Goal: Browse casually

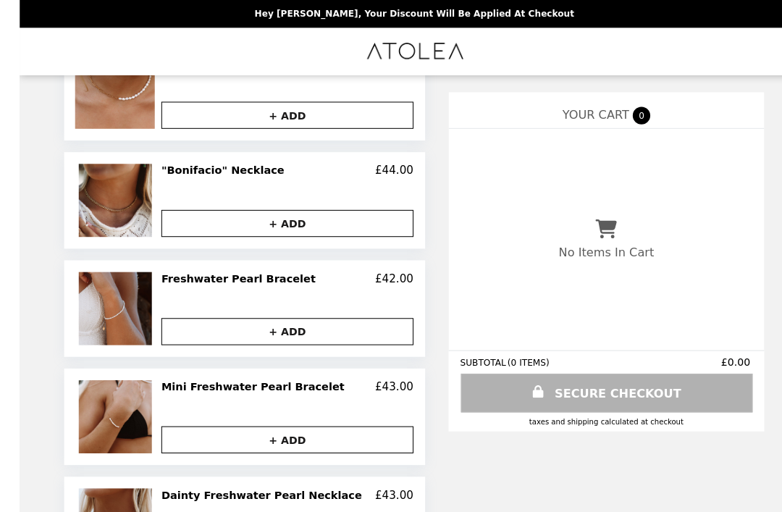
scroll to position [710, 0]
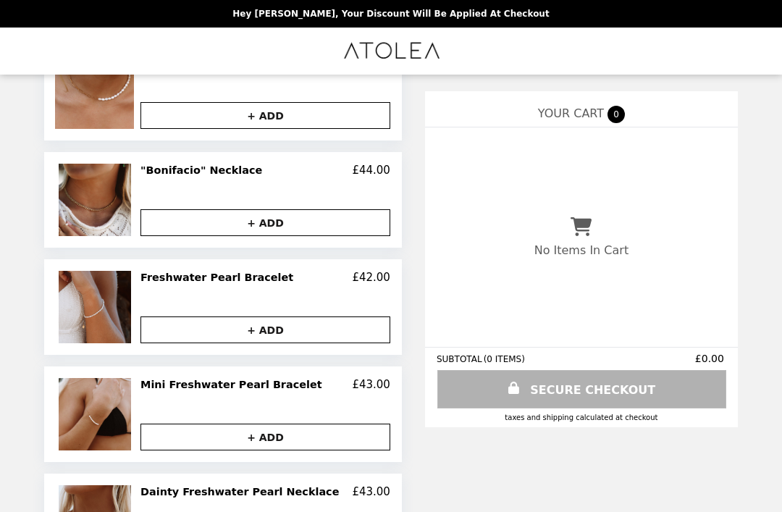
click at [123, 301] on img at bounding box center [97, 307] width 76 height 72
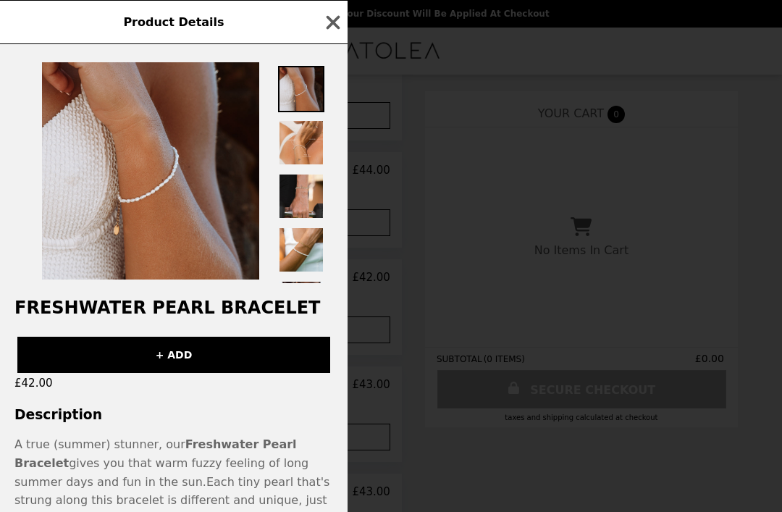
click at [303, 95] on img at bounding box center [301, 89] width 46 height 46
click at [339, 24] on icon "button" at bounding box center [333, 23] width 22 height 22
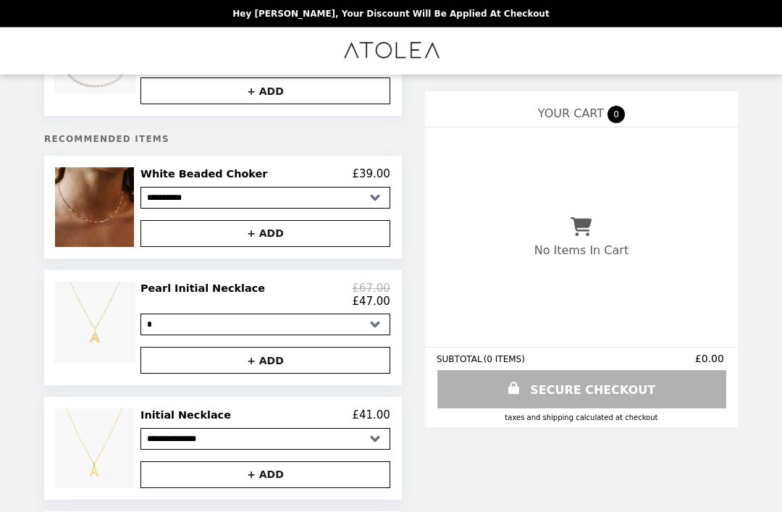
scroll to position [110, 0]
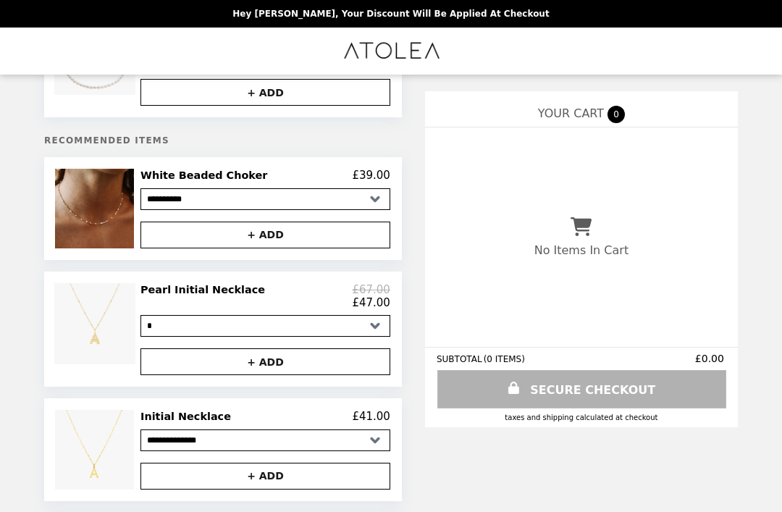
click at [129, 223] on img at bounding box center [96, 208] width 83 height 79
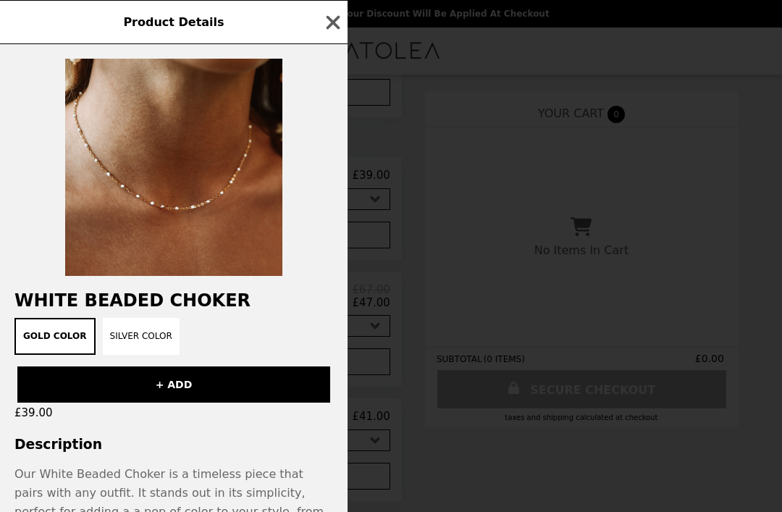
click at [341, 25] on icon "button" at bounding box center [333, 23] width 22 height 22
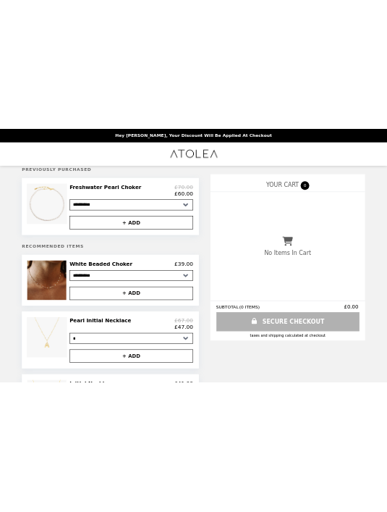
scroll to position [0, 0]
